Goal: Transaction & Acquisition: Purchase product/service

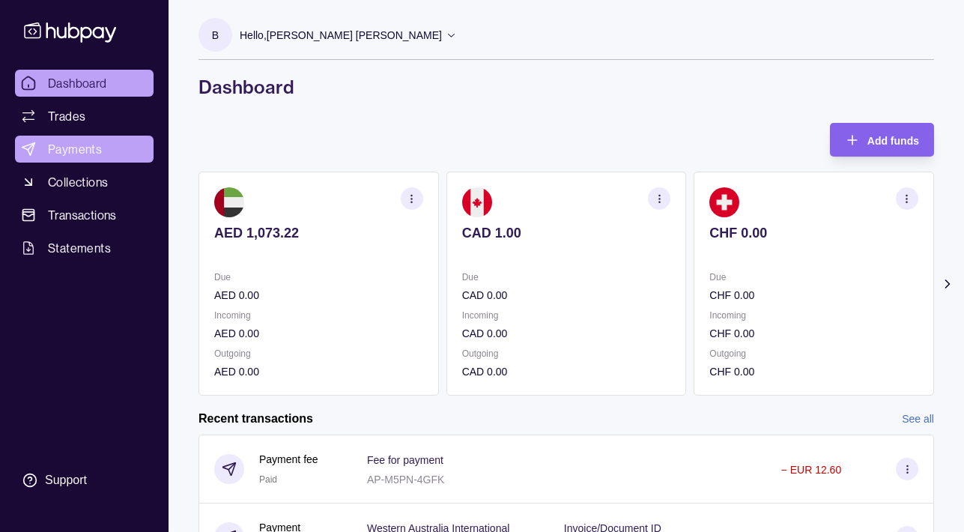
click at [80, 150] on span "Payments" at bounding box center [75, 149] width 54 height 18
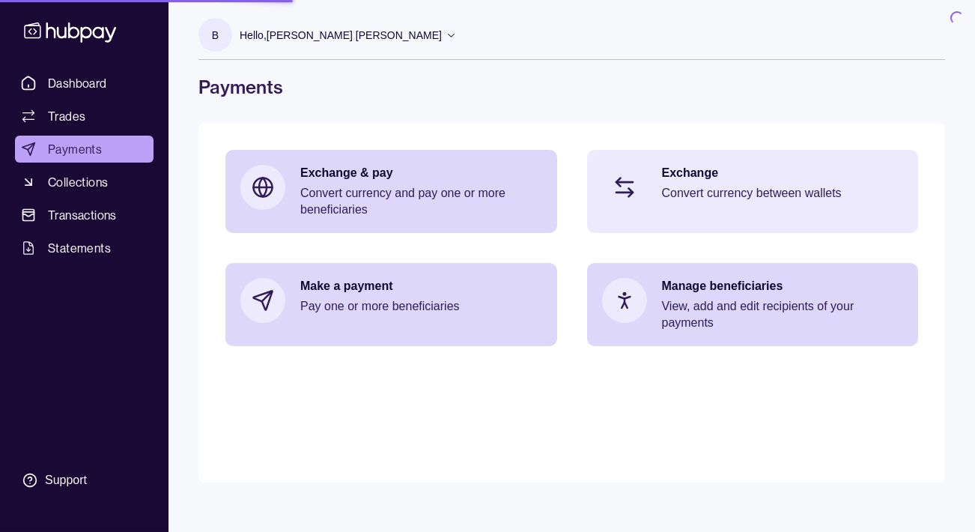
click at [732, 176] on p "Exchange" at bounding box center [783, 173] width 242 height 16
click at [716, 193] on p "Convert currency between wallets" at bounding box center [783, 193] width 242 height 16
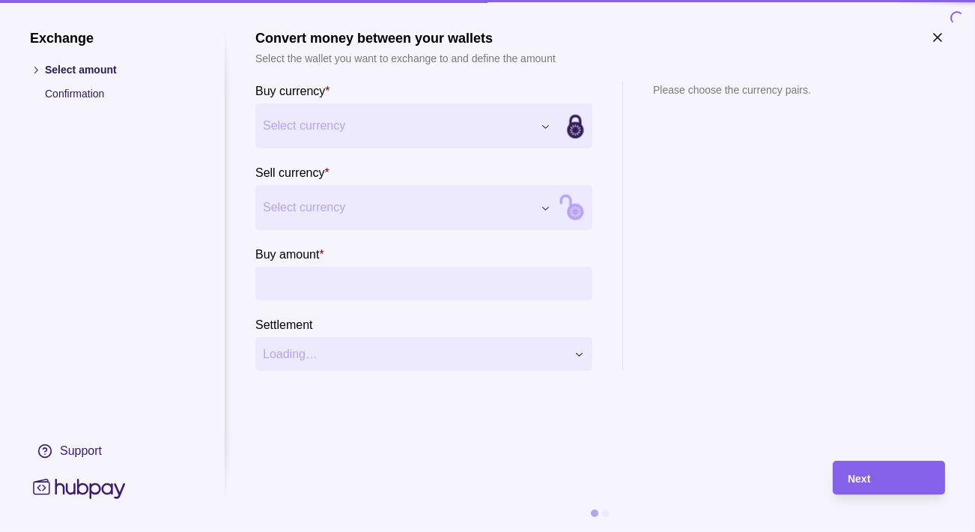
click at [333, 531] on div "Exchange Select amount Confirmation Support Convert money between your wallets …" at bounding box center [487, 532] width 975 height 0
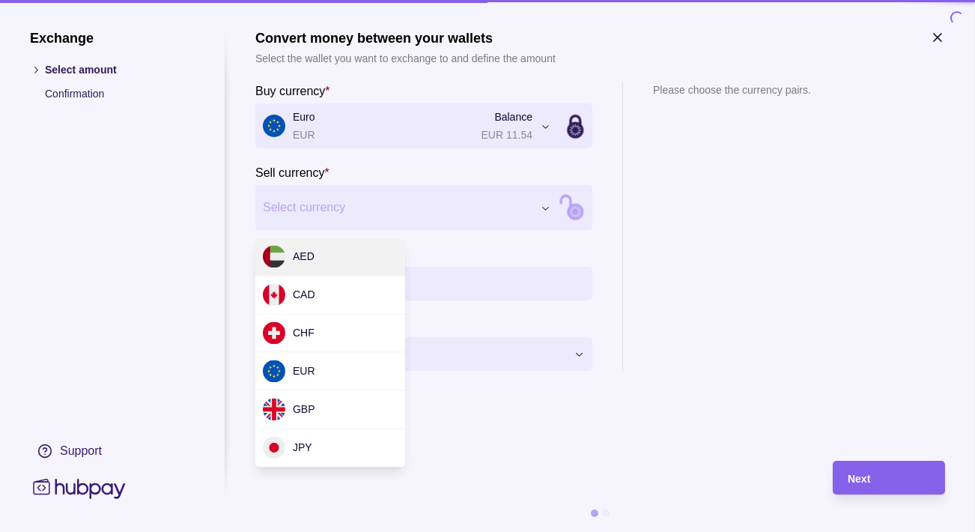
click at [314, 531] on div "Exchange Select amount Confirmation Support Convert money between your wallets …" at bounding box center [487, 532] width 975 height 0
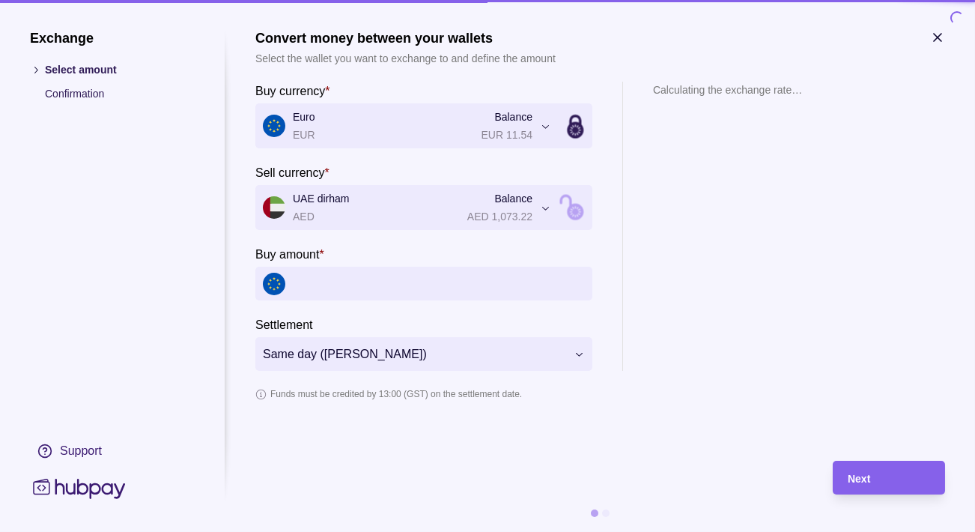
click at [317, 284] on input "Buy amount *" at bounding box center [439, 284] width 292 height 34
paste input "******"
type input "******"
click at [684, 224] on section "Calculating the exchange rate…" at bounding box center [727, 226] width 149 height 289
click at [729, 88] on p "Calculating the exchange rate…" at bounding box center [727, 90] width 149 height 16
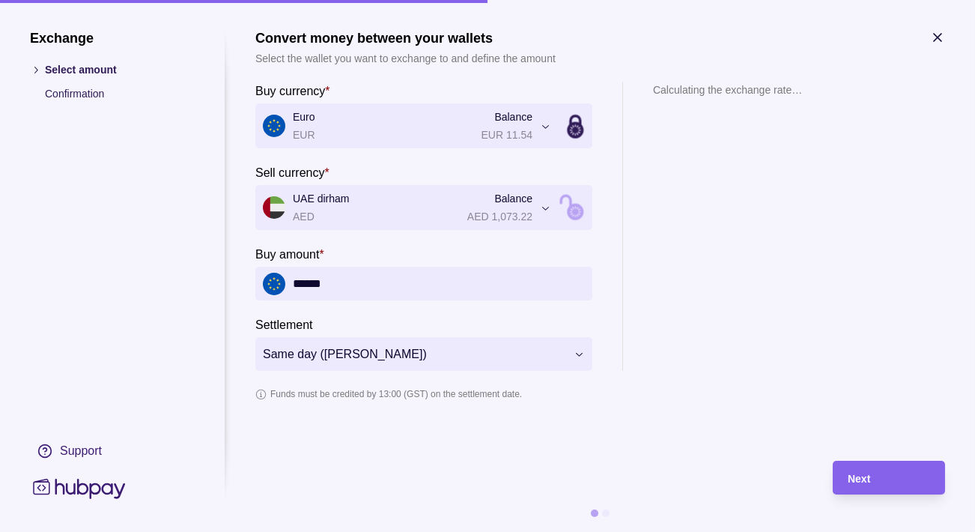
click at [393, 280] on input "******" at bounding box center [439, 284] width 292 height 34
click at [386, 531] on div "**********" at bounding box center [487, 532] width 975 height 0
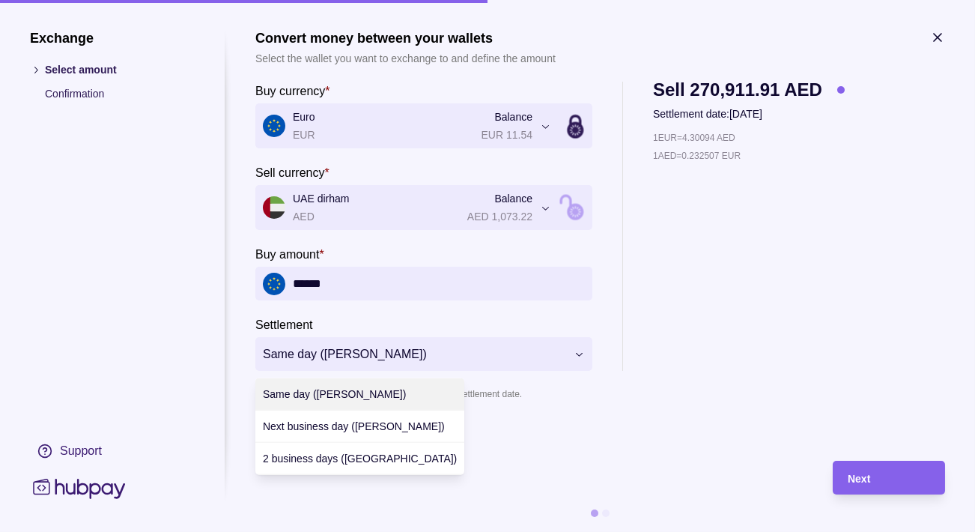
click at [723, 342] on div at bounding box center [487, 266] width 975 height 532
drag, startPoint x: 652, startPoint y: 141, endPoint x: 655, endPoint y: 133, distance: 8.1
click at [739, 144] on div at bounding box center [487, 266] width 975 height 532
drag, startPoint x: 683, startPoint y: 139, endPoint x: 806, endPoint y: 127, distance: 123.4
click at [722, 139] on div at bounding box center [487, 266] width 975 height 532
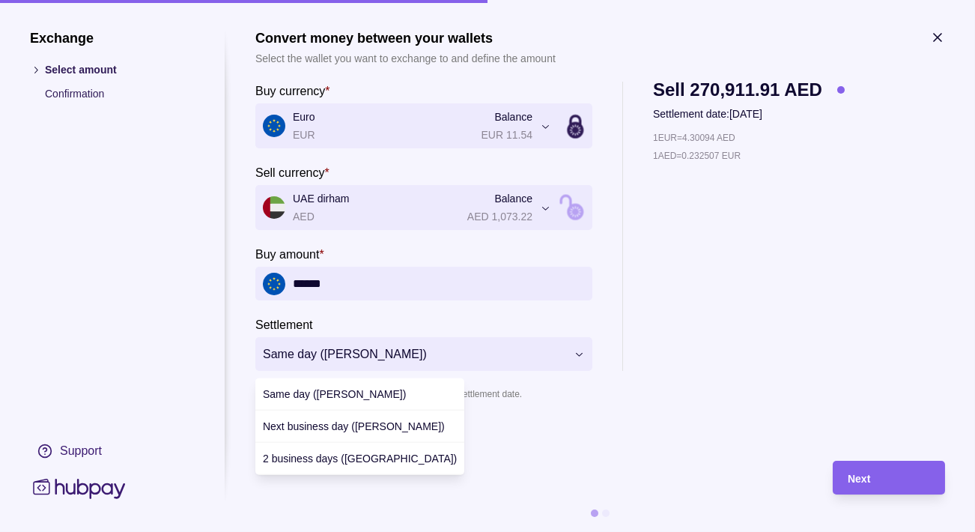
drag, startPoint x: 746, startPoint y: 136, endPoint x: 665, endPoint y: 136, distance: 80.9
click at [665, 136] on div at bounding box center [487, 266] width 975 height 532
drag, startPoint x: 649, startPoint y: 136, endPoint x: 793, endPoint y: 13, distance: 189.1
click at [698, 137] on div at bounding box center [487, 266] width 975 height 532
drag, startPoint x: 655, startPoint y: 139, endPoint x: 688, endPoint y: 139, distance: 33.7
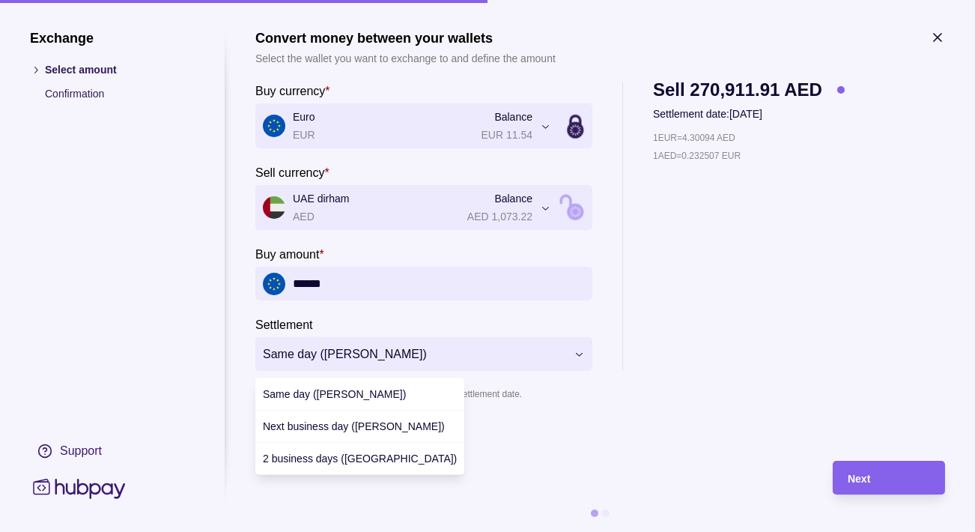
click at [688, 139] on div at bounding box center [487, 266] width 975 height 532
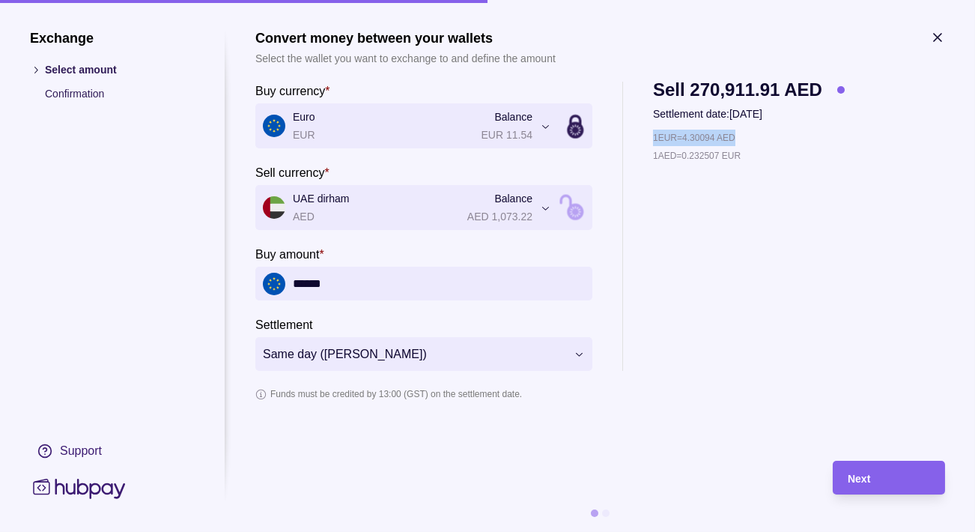
drag, startPoint x: 652, startPoint y: 138, endPoint x: 578, endPoint y: 166, distance: 78.7
click at [748, 142] on div "**********" at bounding box center [600, 226] width 690 height 289
copy p "1 EUR = 4.30094 AED"
click at [315, 531] on div "**********" at bounding box center [487, 532] width 975 height 0
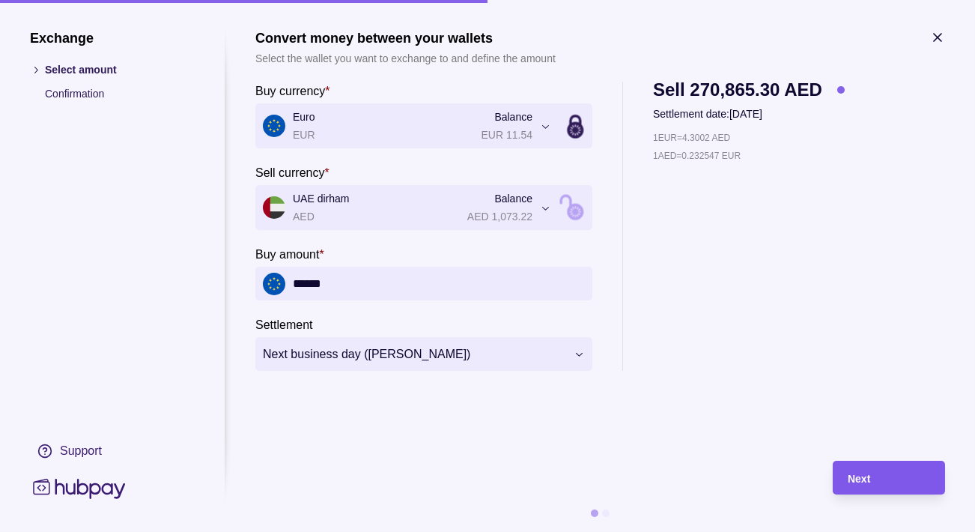
click at [885, 476] on div "Next" at bounding box center [889, 478] width 82 height 18
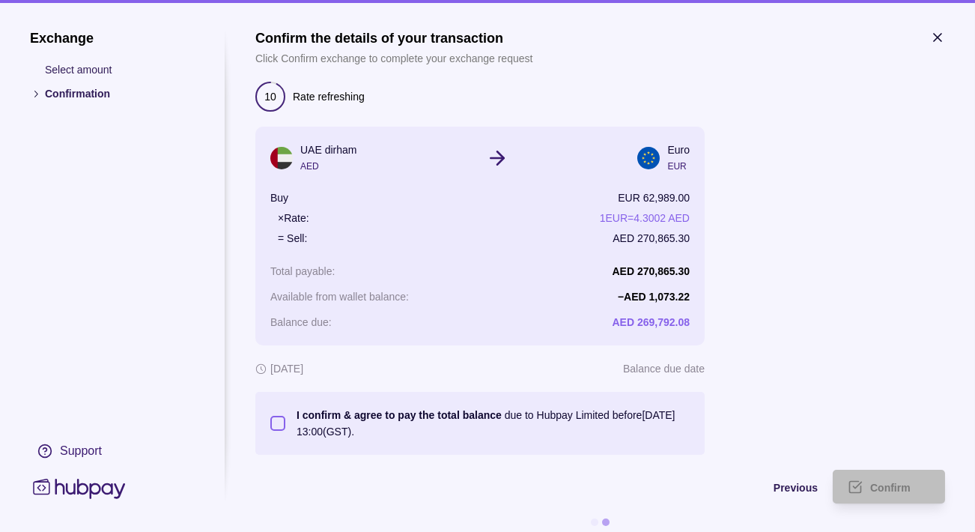
click at [275, 426] on button "I confirm & agree to pay the total balance due to Hubpay Limited before [DATE] …" at bounding box center [277, 423] width 15 height 15
click at [900, 483] on div "Confirm" at bounding box center [900, 487] width 60 height 18
click at [882, 485] on span "Confirm" at bounding box center [890, 488] width 40 height 12
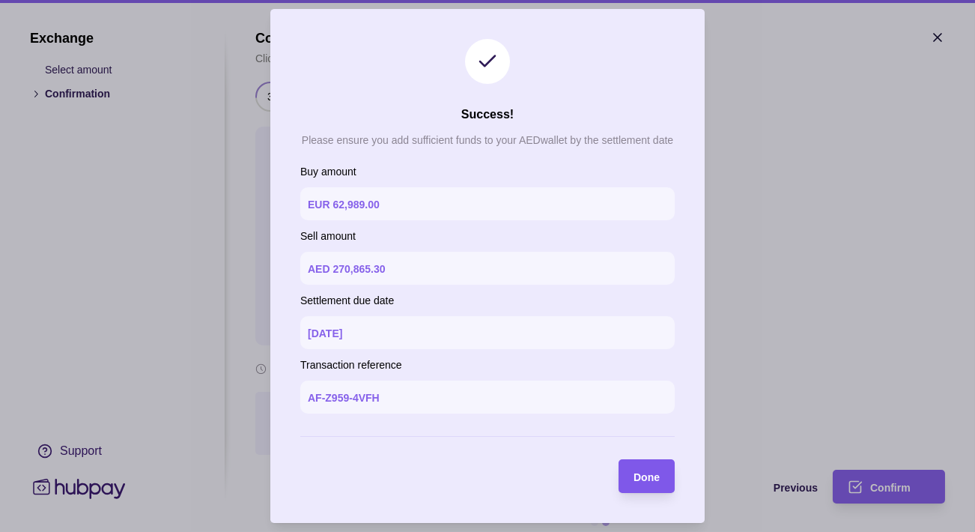
click at [638, 482] on span "Done" at bounding box center [647, 477] width 26 height 12
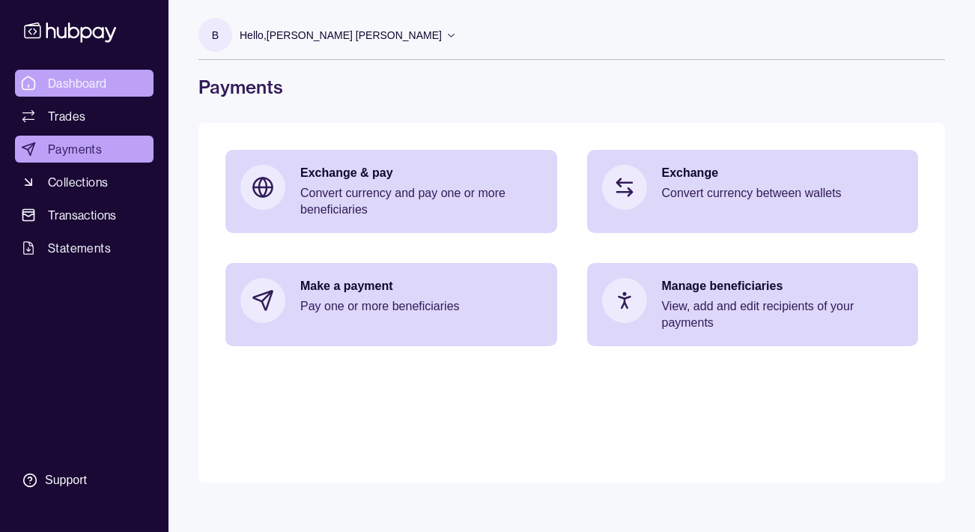
click at [70, 80] on span "Dashboard" at bounding box center [77, 83] width 59 height 18
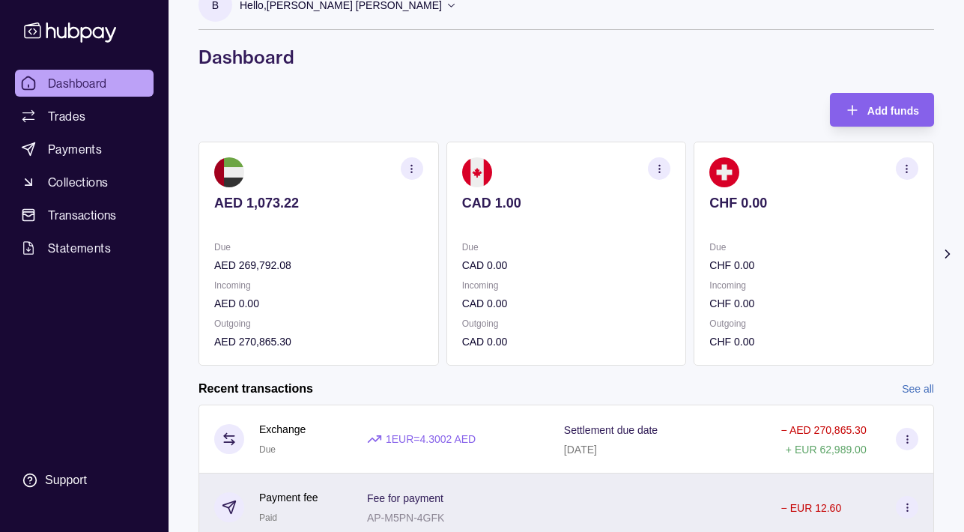
scroll to position [79, 0]
